Goal: Navigation & Orientation: Go to known website

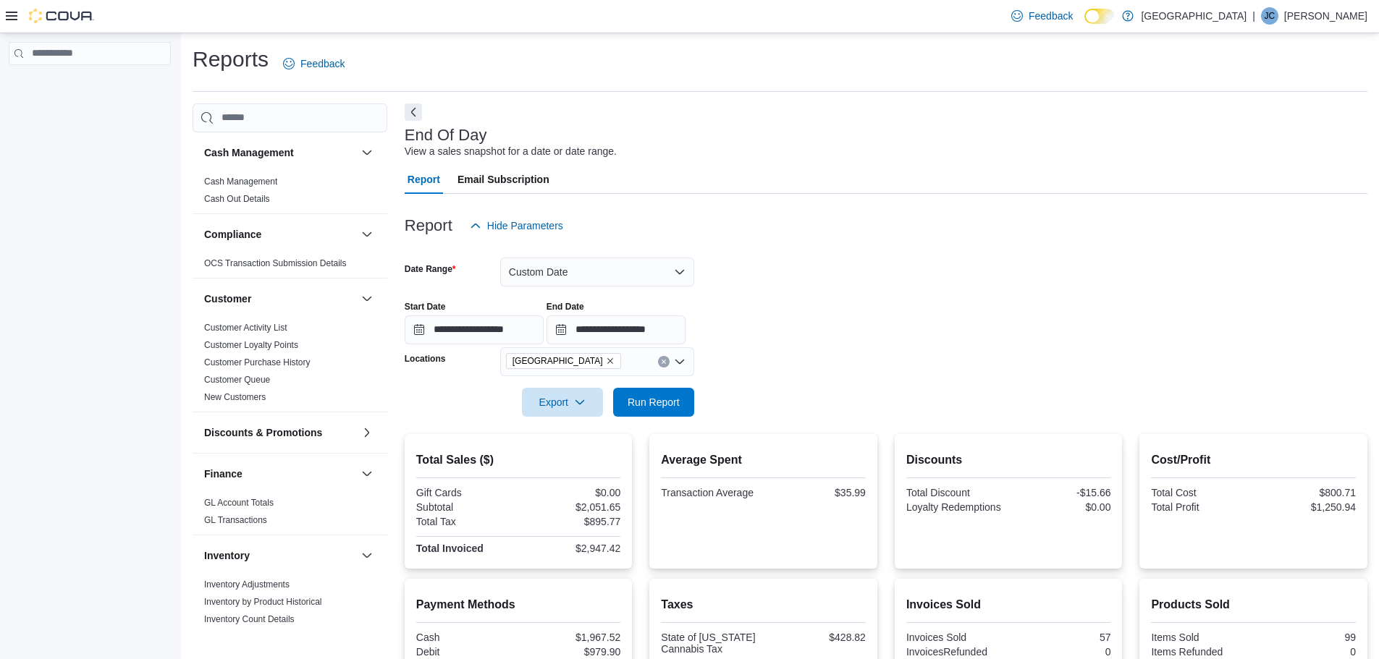
click at [1317, 9] on div "| [PERSON_NAME]" at bounding box center [1309, 15] width 115 height 17
click at [1285, 140] on span "Sign Out" at bounding box center [1273, 141] width 39 height 14
